Goal: Task Accomplishment & Management: Use online tool/utility

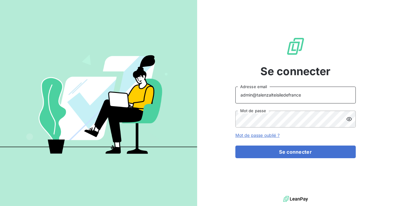
click at [301, 92] on input "admin@talenzalteisiledefrance" at bounding box center [295, 95] width 120 height 17
click at [305, 94] on input "admin@talenzalteisiledefrance" at bounding box center [295, 95] width 120 height 17
type input "admin@talenzalteislehavre"
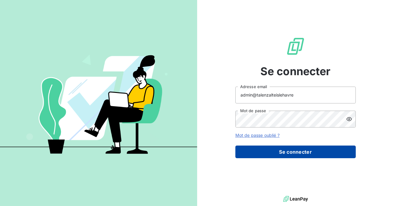
click at [282, 154] on button "Se connecter" at bounding box center [295, 152] width 120 height 13
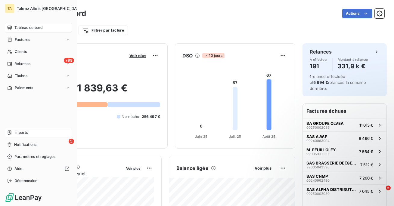
click at [10, 133] on icon at bounding box center [9, 132] width 5 height 5
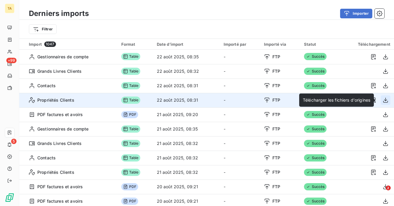
click at [383, 98] on icon "button" at bounding box center [386, 100] width 6 height 6
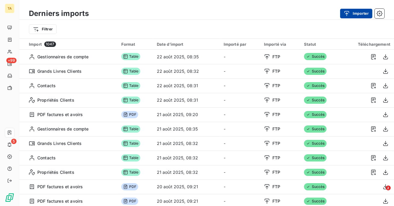
click at [361, 12] on button "Importer" at bounding box center [356, 14] width 32 height 10
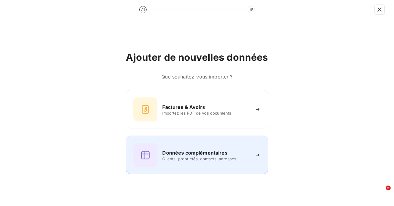
click at [194, 153] on h6 "Données complémentaires" at bounding box center [194, 152] width 65 height 7
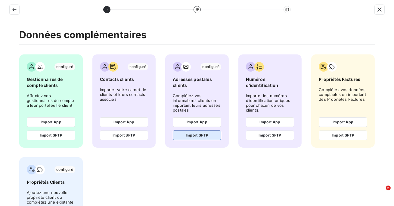
click at [196, 133] on button "Import SFTP" at bounding box center [197, 136] width 48 height 10
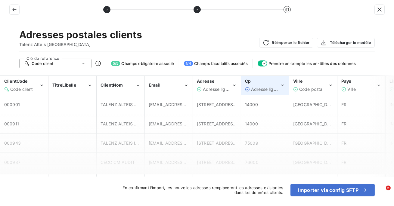
click at [256, 88] on span "Adresse ligne 2" at bounding box center [266, 89] width 31 height 5
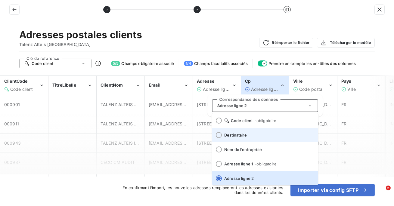
scroll to position [74, 0]
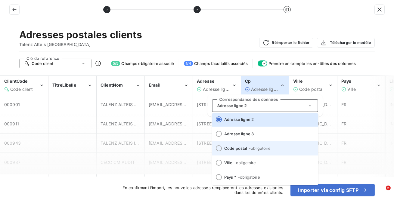
click at [252, 150] on span "- obligatoire" at bounding box center [260, 148] width 22 height 5
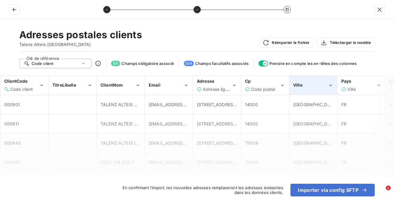
click at [310, 88] on div "Ville" at bounding box center [313, 85] width 47 height 18
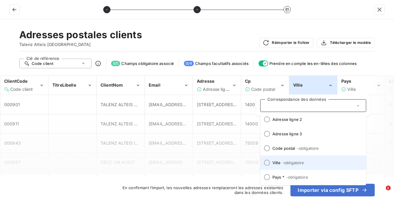
click at [293, 162] on span "- obligatoire" at bounding box center [293, 162] width 22 height 5
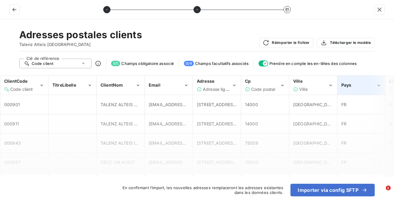
click at [349, 87] on span "Pays" at bounding box center [346, 84] width 10 height 5
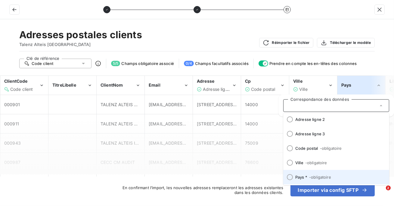
click at [311, 175] on span "- obligatoire" at bounding box center [320, 177] width 22 height 5
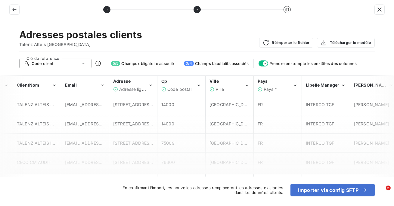
scroll to position [0, 0]
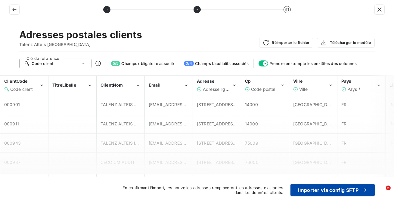
click at [327, 185] on button "Importer via config SFTP" at bounding box center [332, 190] width 84 height 13
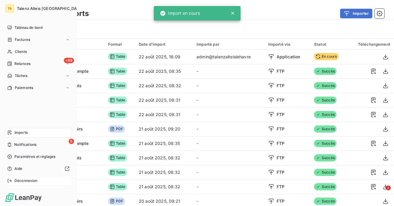
click at [17, 182] on span "Déconnexion" at bounding box center [25, 180] width 23 height 5
